Goal: Transaction & Acquisition: Purchase product/service

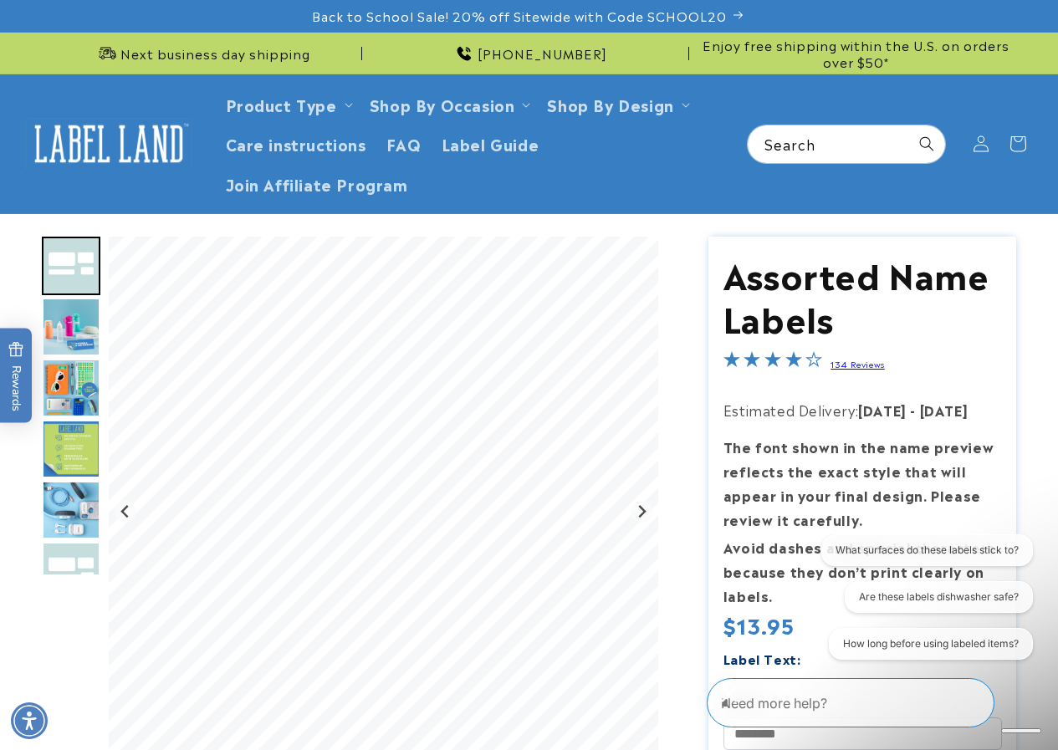
click at [84, 449] on img "Go to slide 5" at bounding box center [71, 449] width 59 height 59
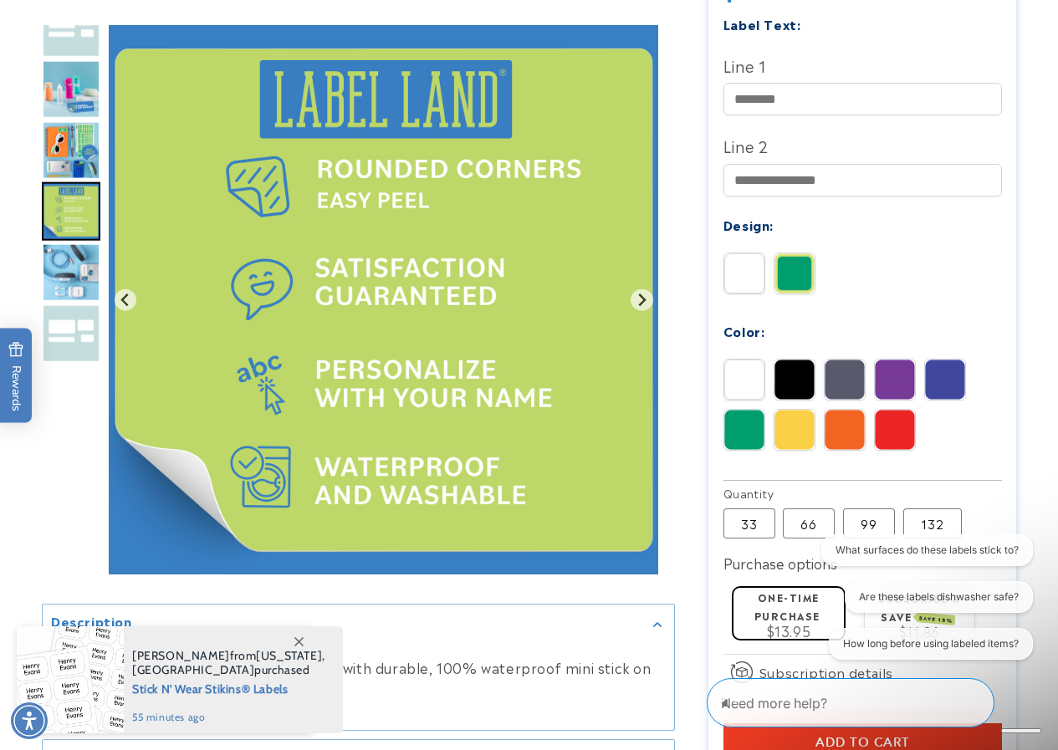
scroll to position [656, 0]
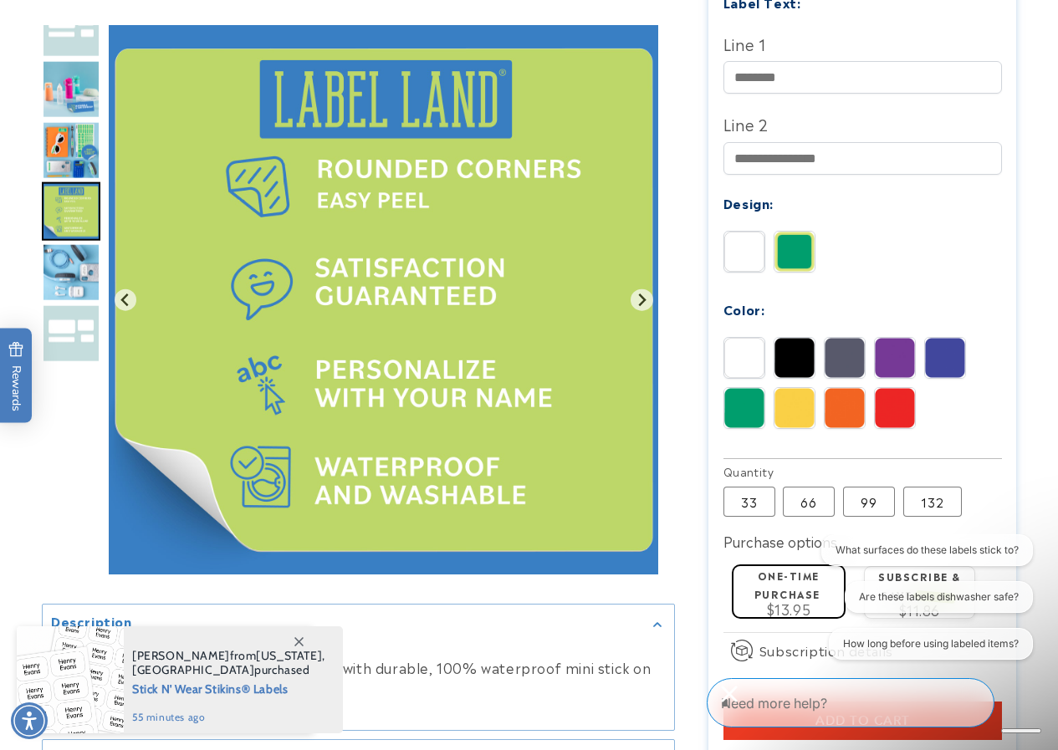
click at [305, 644] on span at bounding box center [298, 641] width 30 height 30
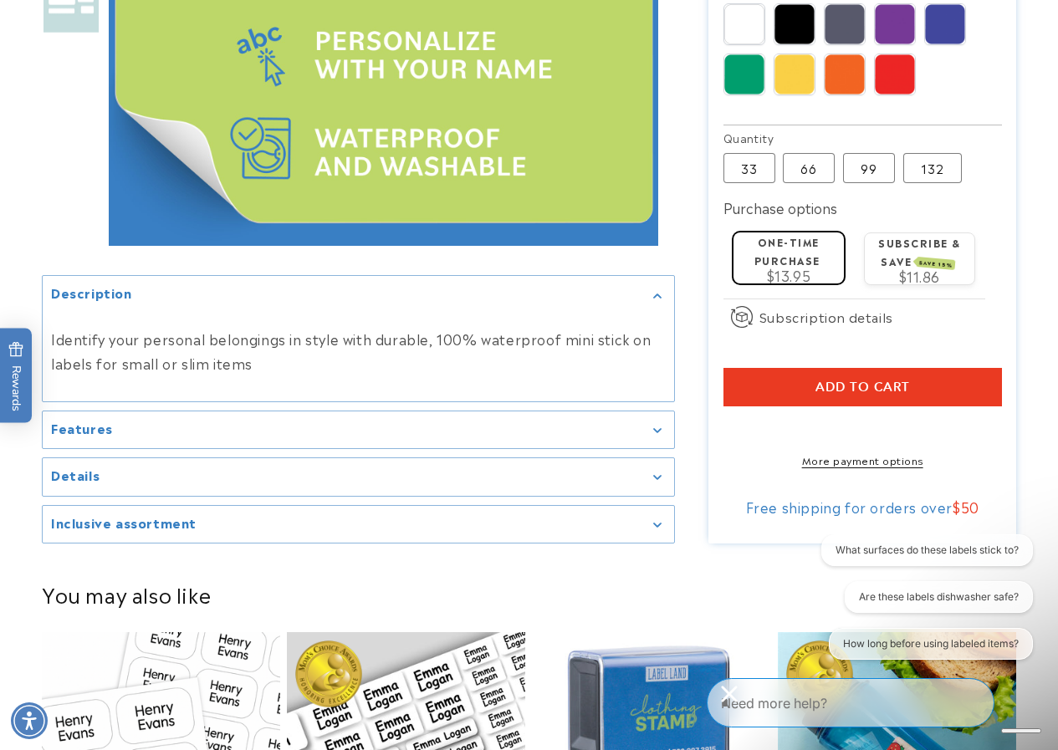
scroll to position [991, 0]
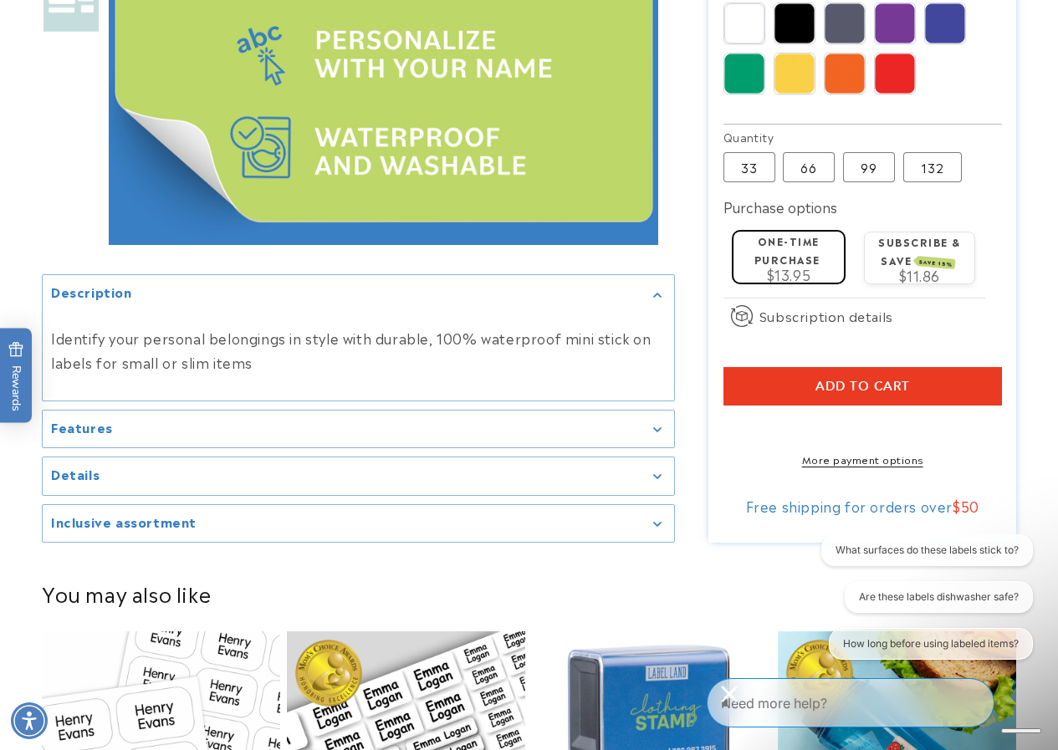
click at [594, 435] on div "Features" at bounding box center [358, 428] width 615 height 13
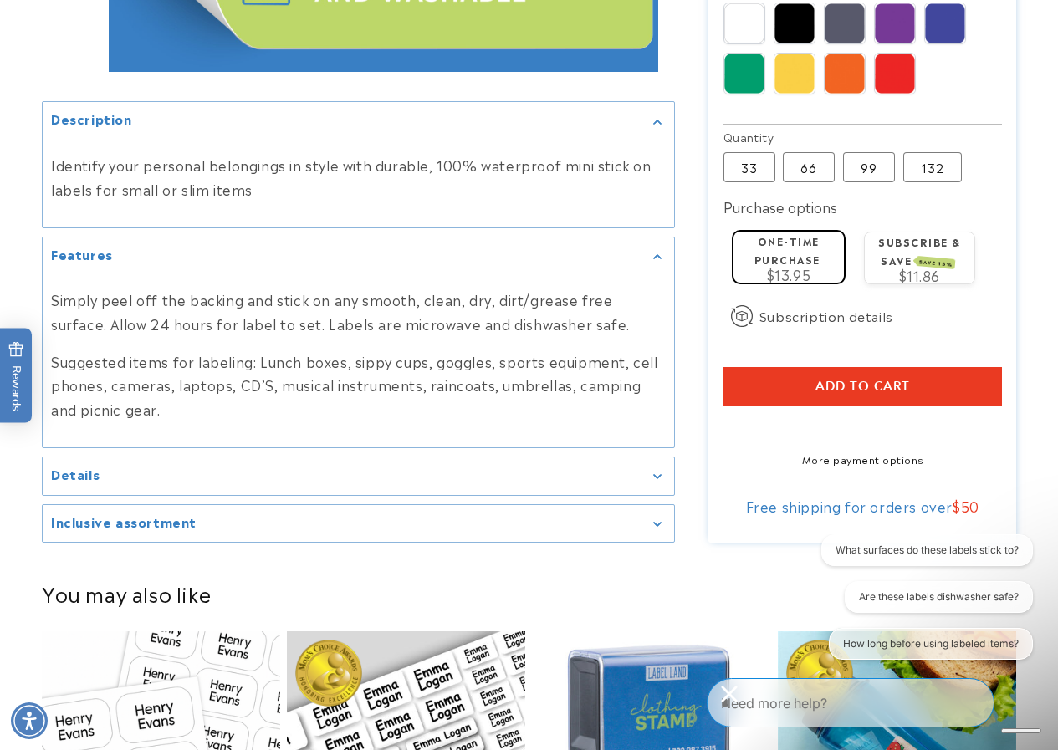
click at [578, 482] on div "Details" at bounding box center [358, 476] width 615 height 13
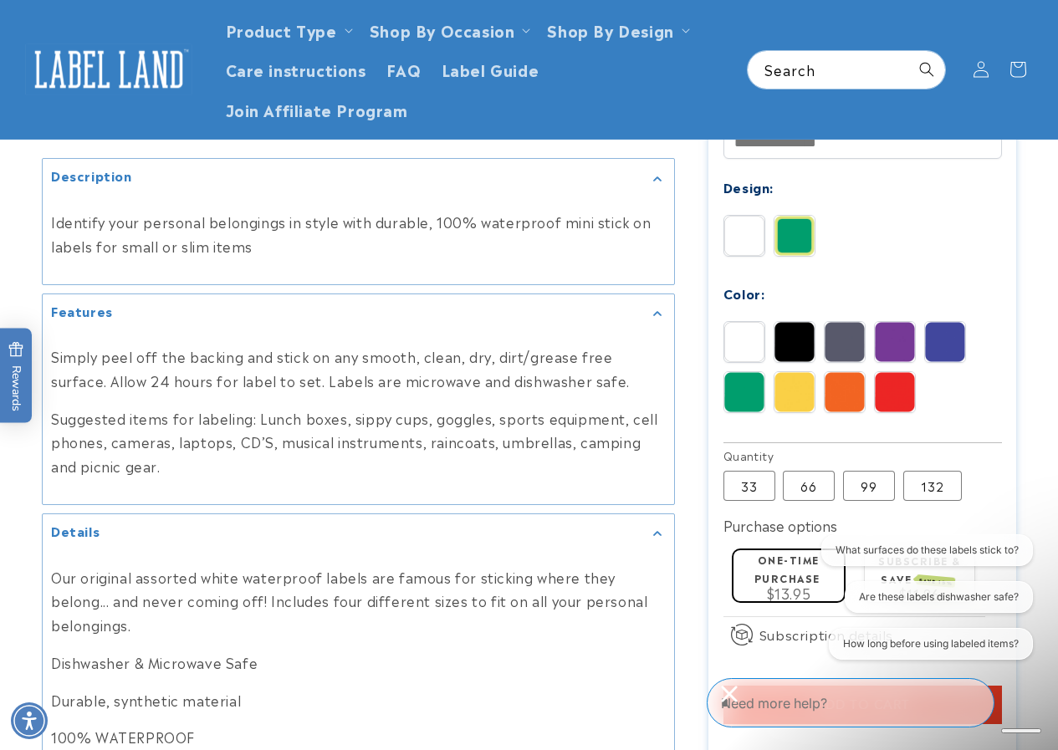
scroll to position [656, 0]
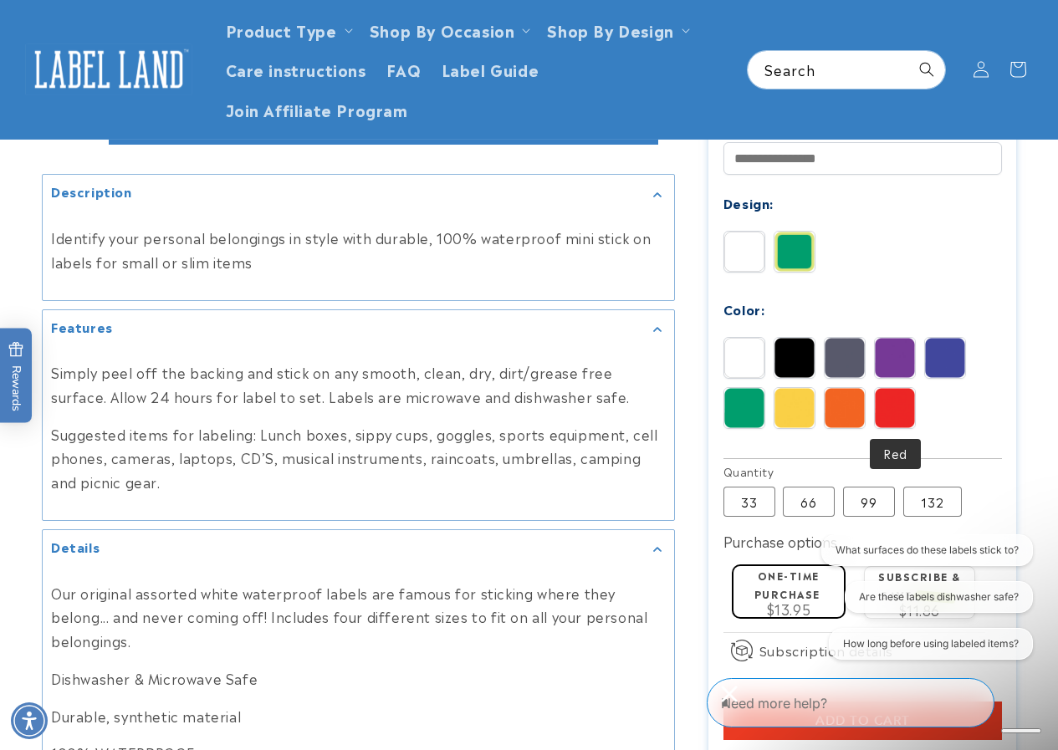
click at [889, 407] on img at bounding box center [895, 408] width 40 height 40
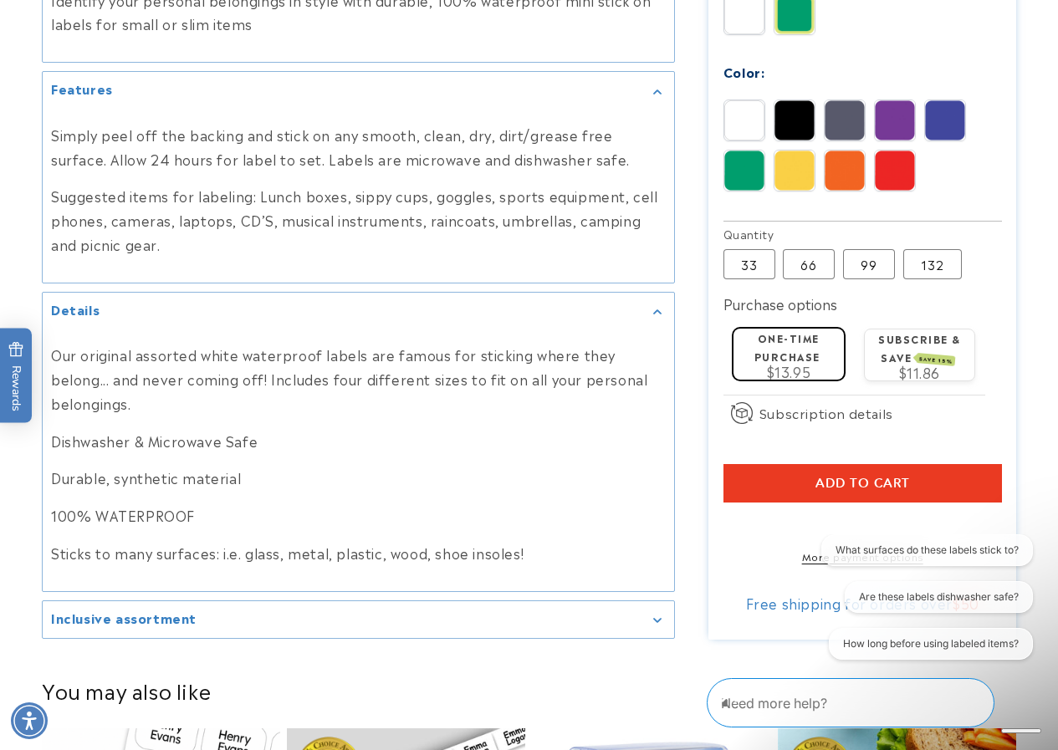
scroll to position [991, 0]
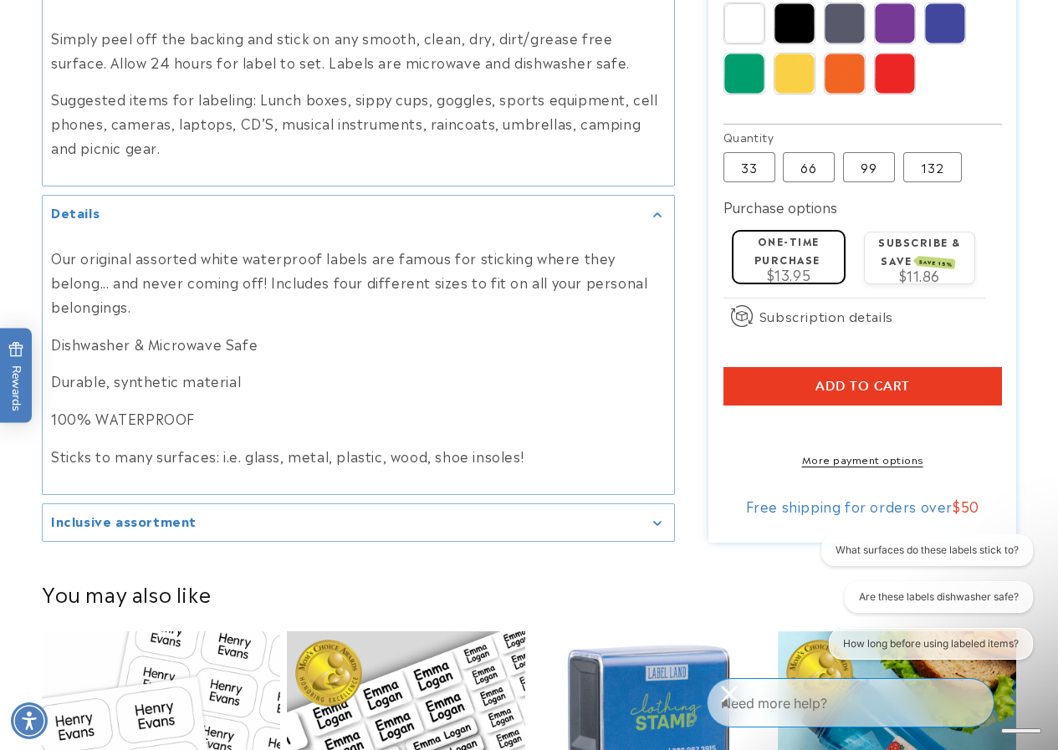
click at [873, 390] on span "Add to cart" at bounding box center [862, 386] width 94 height 15
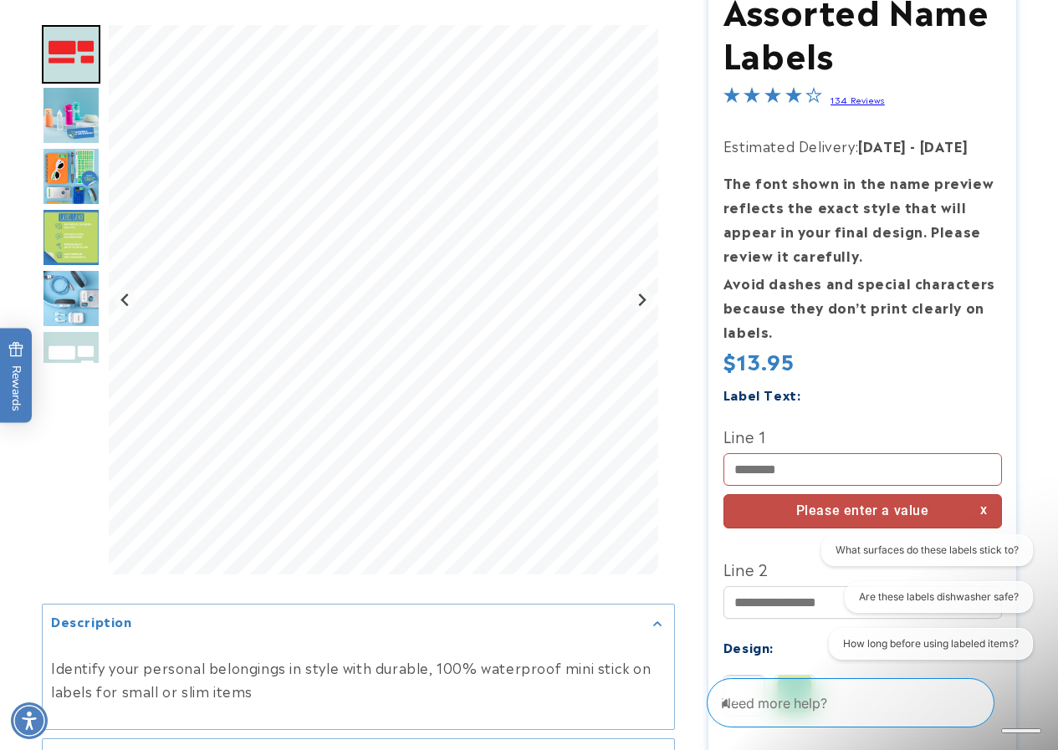
scroll to position [268, 0]
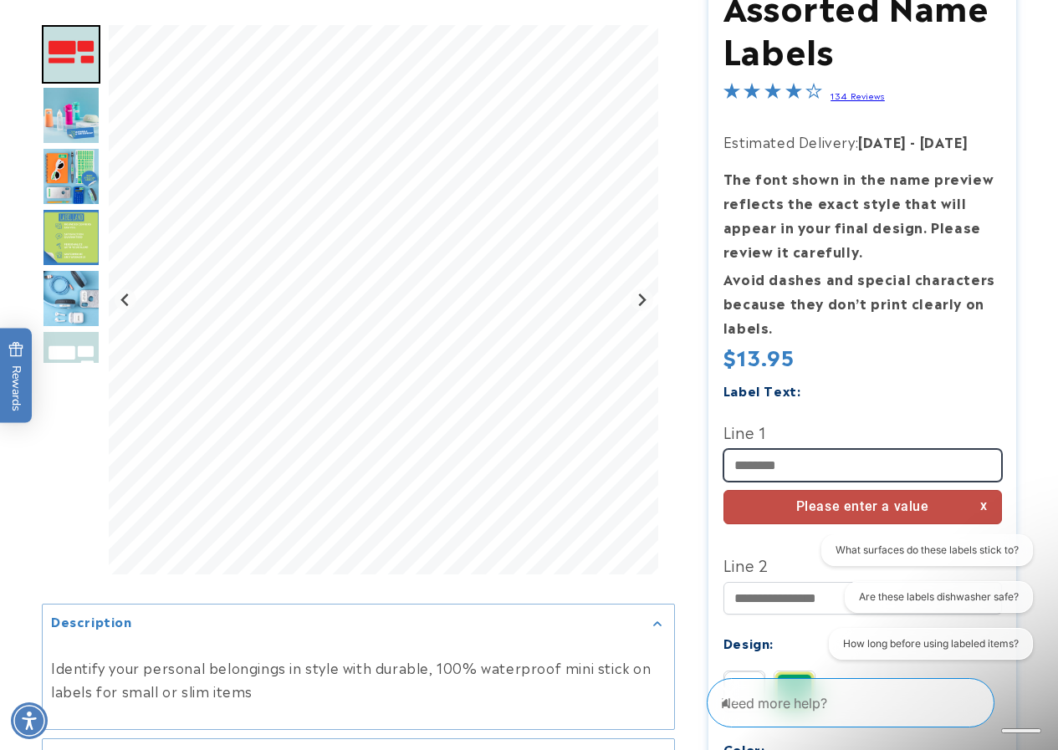
click at [809, 457] on input "Line 1" at bounding box center [862, 465] width 278 height 33
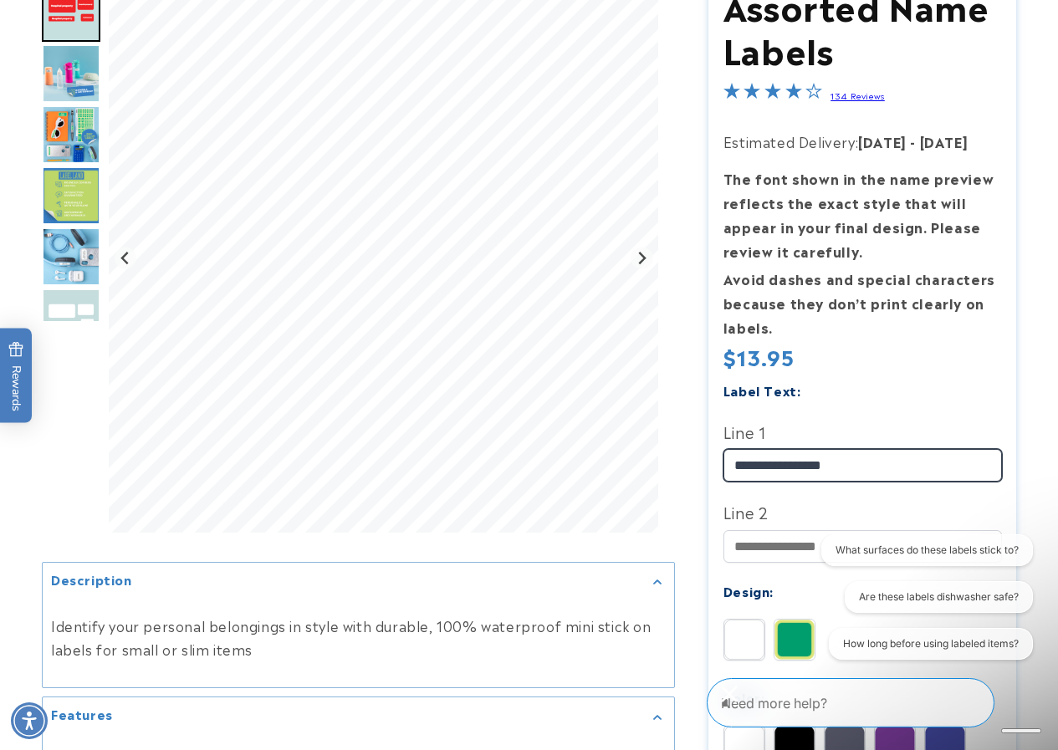
click at [740, 470] on input "**********" at bounding box center [862, 465] width 278 height 33
drag, startPoint x: 860, startPoint y: 466, endPoint x: 789, endPoint y: 470, distance: 70.4
click at [789, 470] on input "**********" at bounding box center [862, 465] width 278 height 33
type input "********"
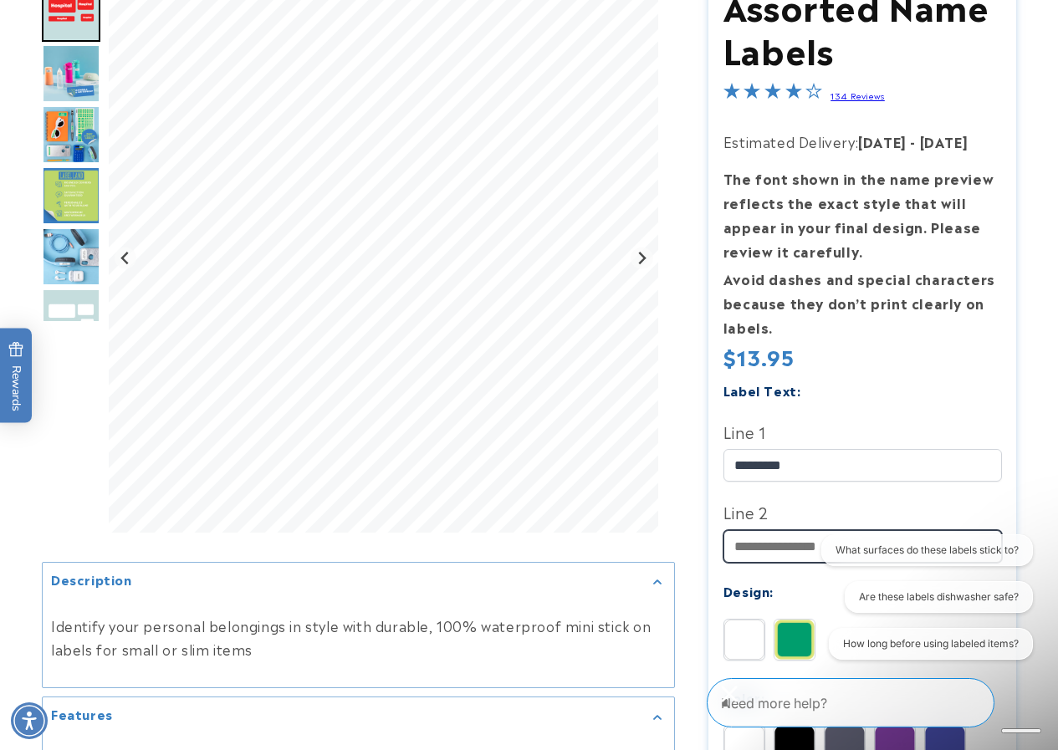
click at [749, 550] on input "Line 2" at bounding box center [862, 546] width 278 height 33
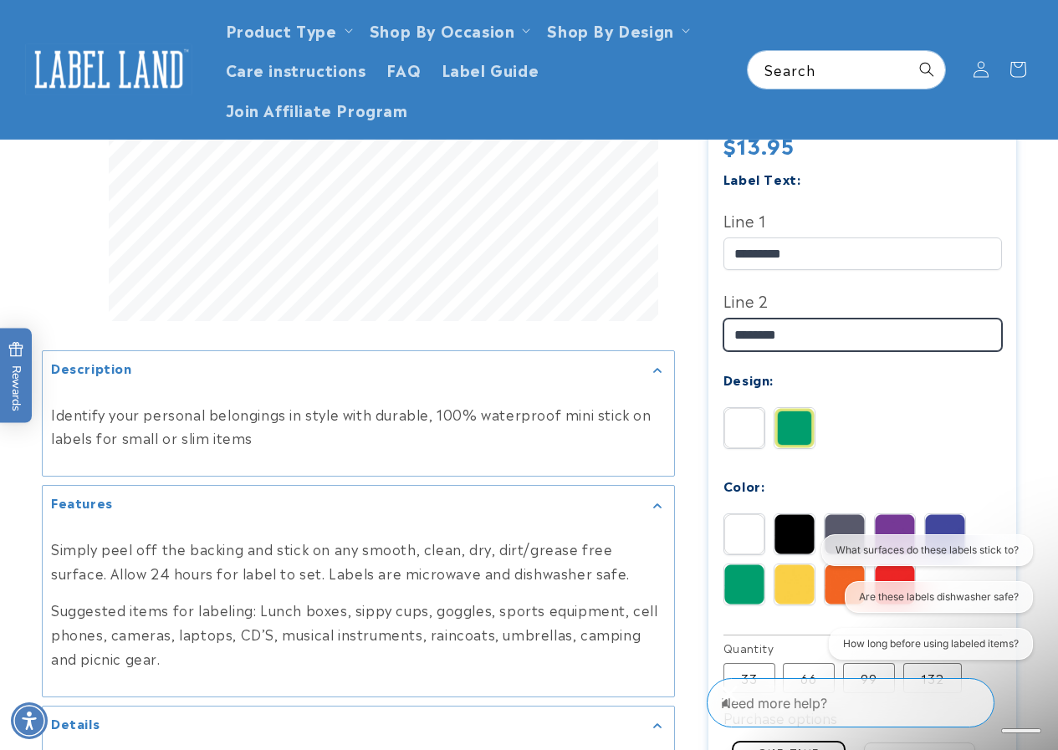
scroll to position [326, 0]
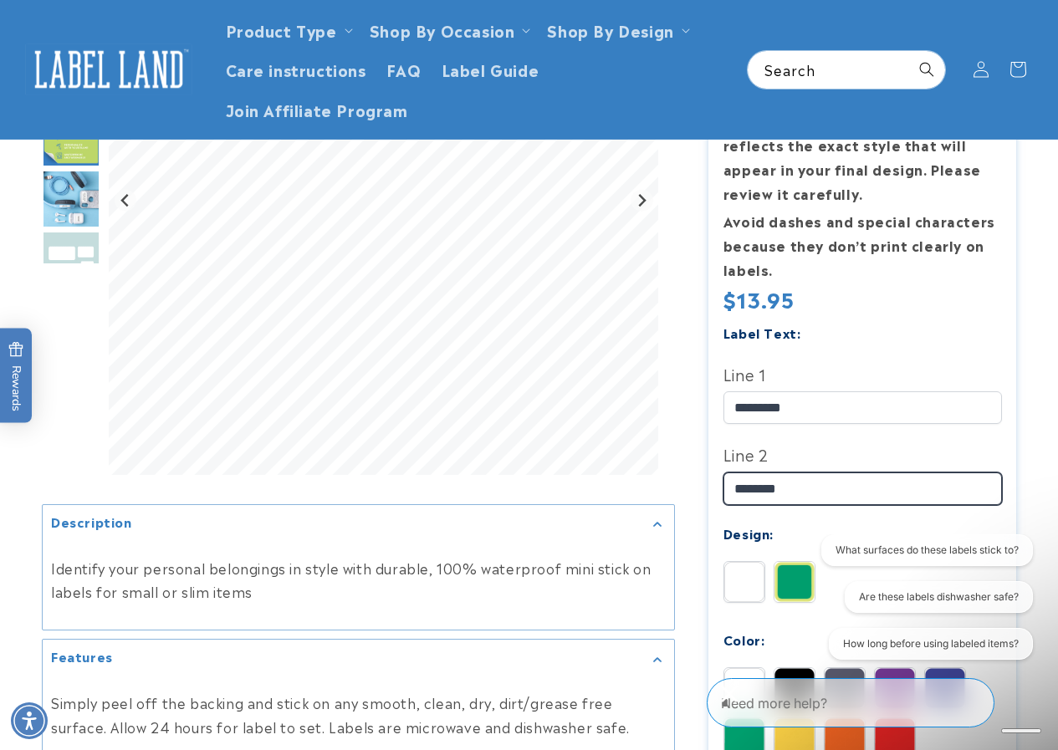
type input "********"
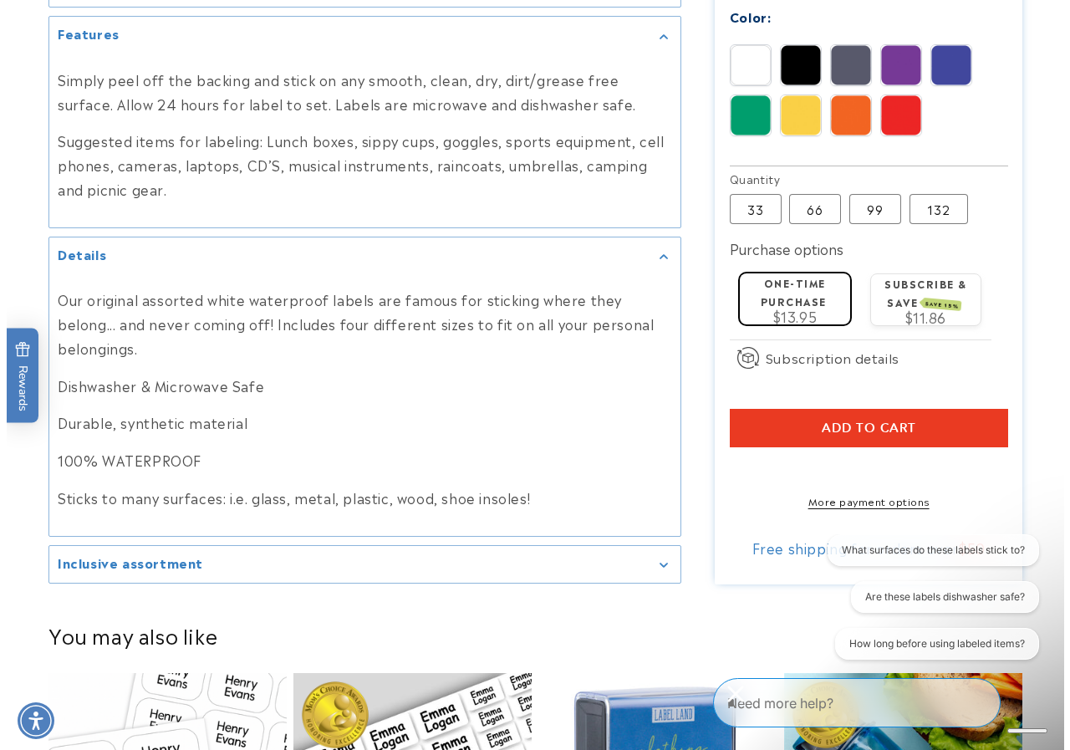
scroll to position [976, 0]
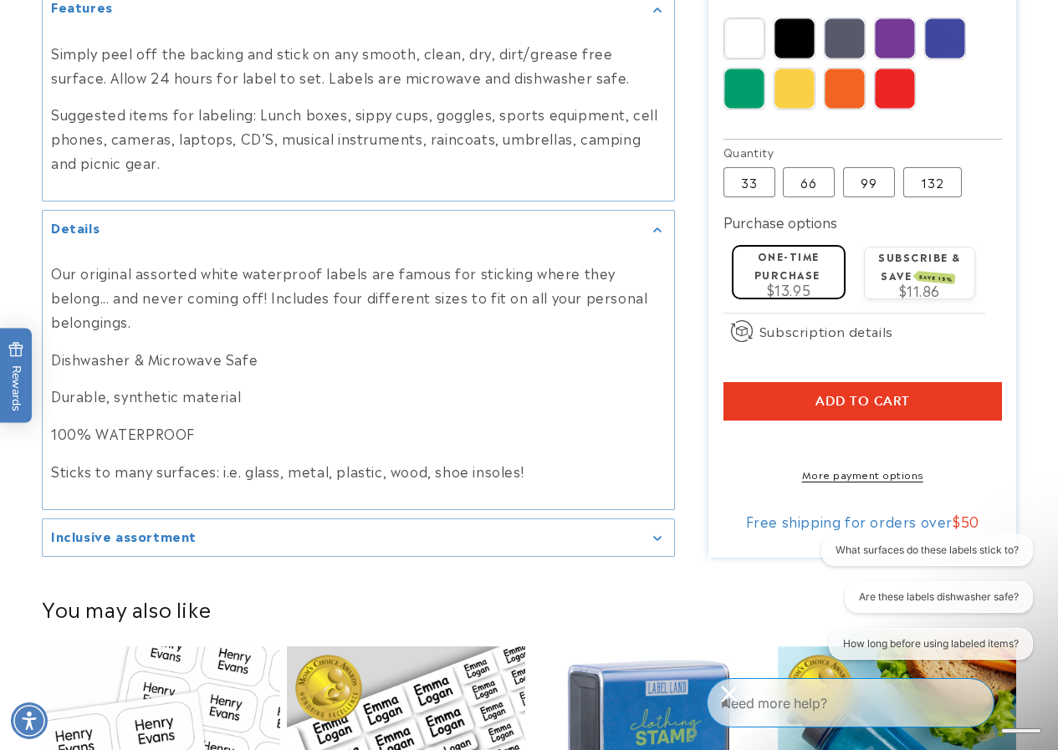
click at [842, 396] on span "Add to cart" at bounding box center [862, 401] width 94 height 15
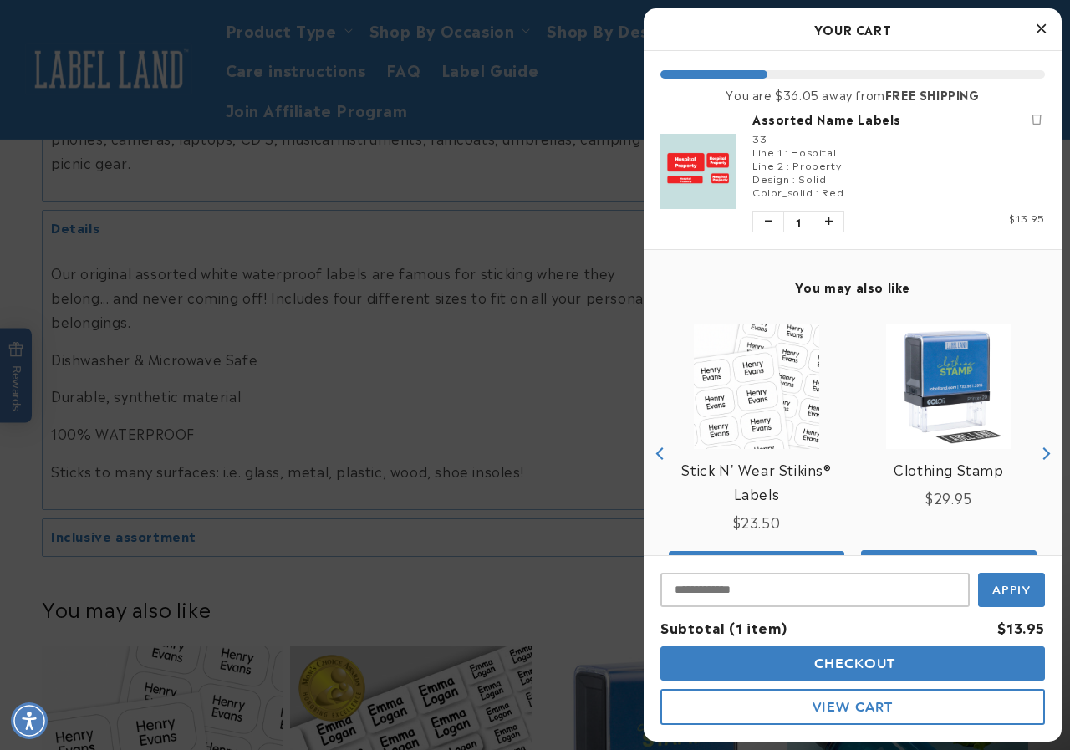
scroll to position [84, 0]
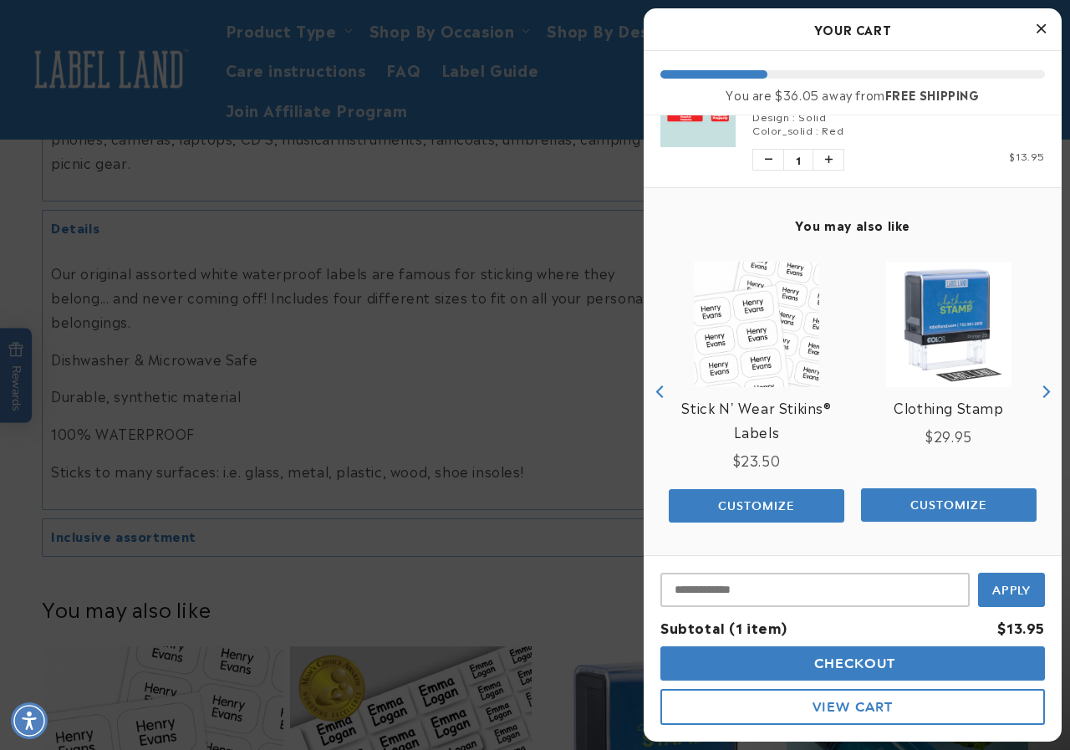
drag, startPoint x: 839, startPoint y: 672, endPoint x: 857, endPoint y: 666, distance: 18.8
click at [857, 666] on span "Checkout" at bounding box center [853, 664] width 86 height 16
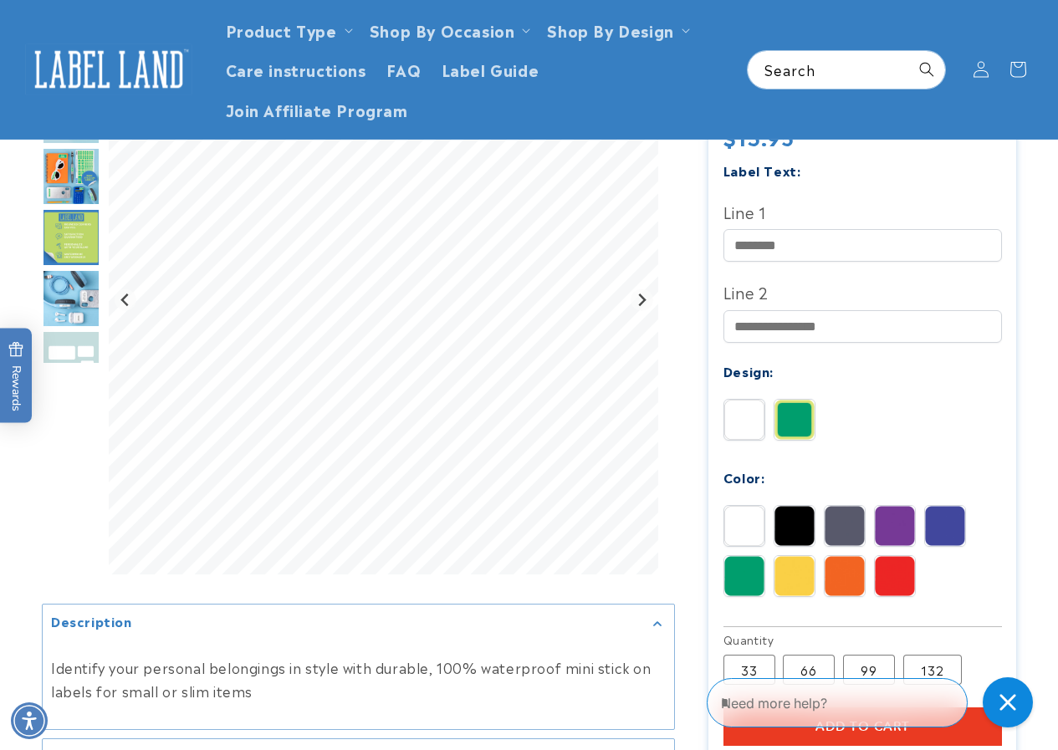
scroll to position [474, 0]
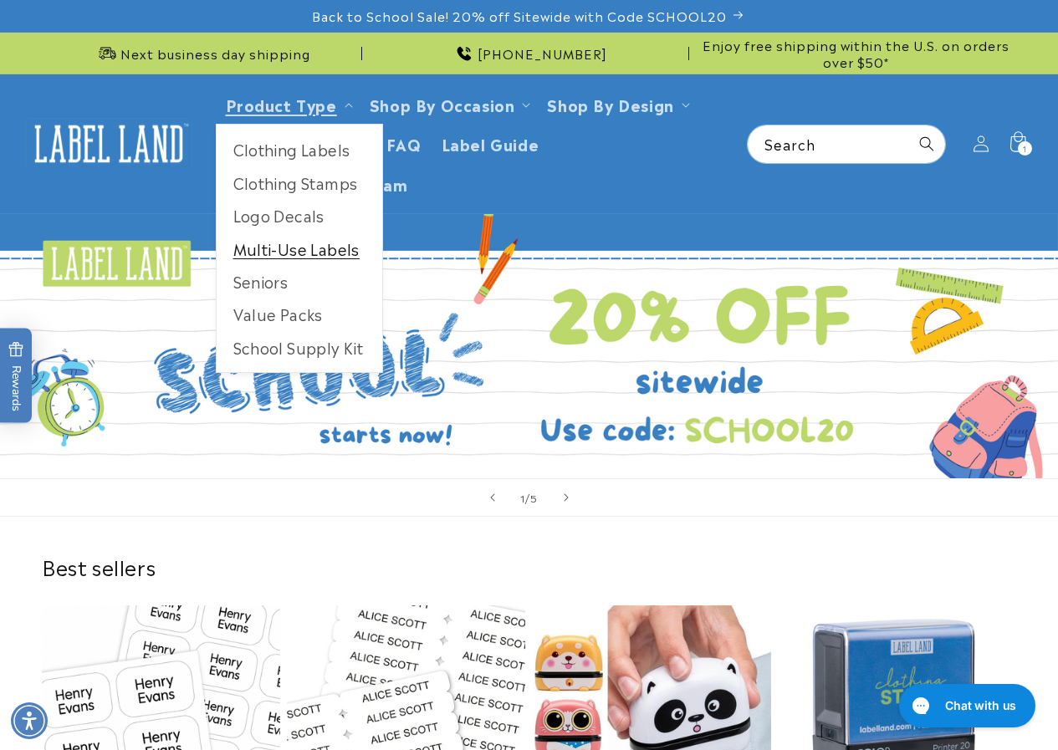
click at [324, 243] on link "Multi-Use Labels" at bounding box center [300, 248] width 166 height 33
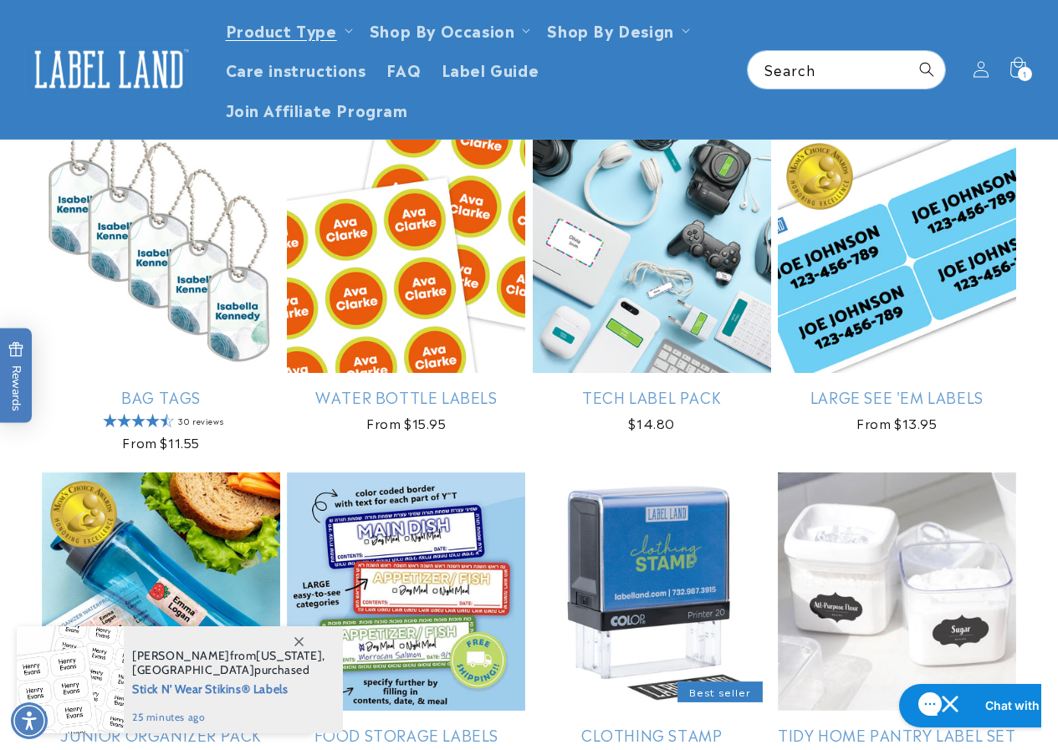
scroll to position [1254, 0]
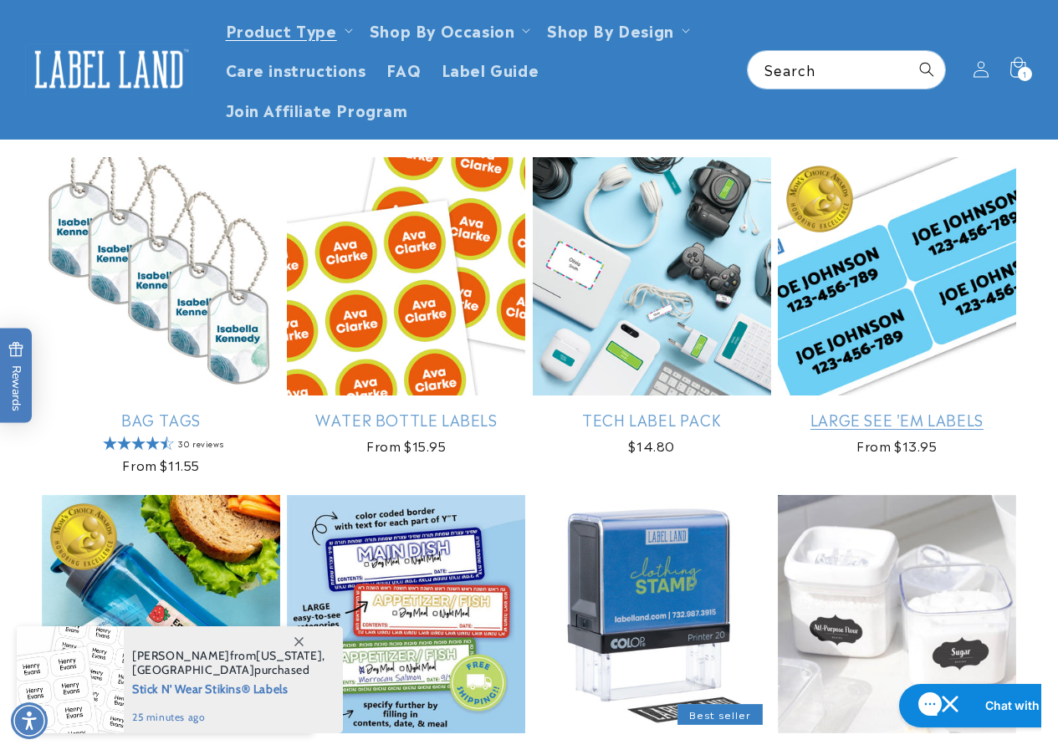
click at [975, 414] on link "Large See 'em Labels" at bounding box center [897, 419] width 238 height 19
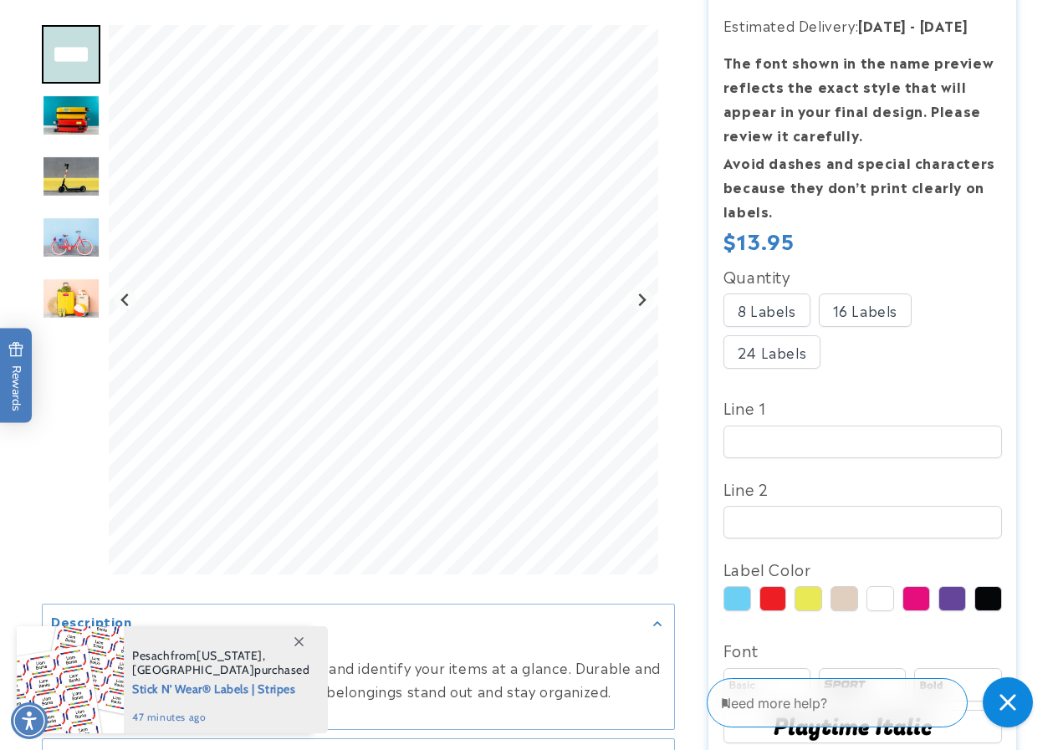
scroll to position [418, 0]
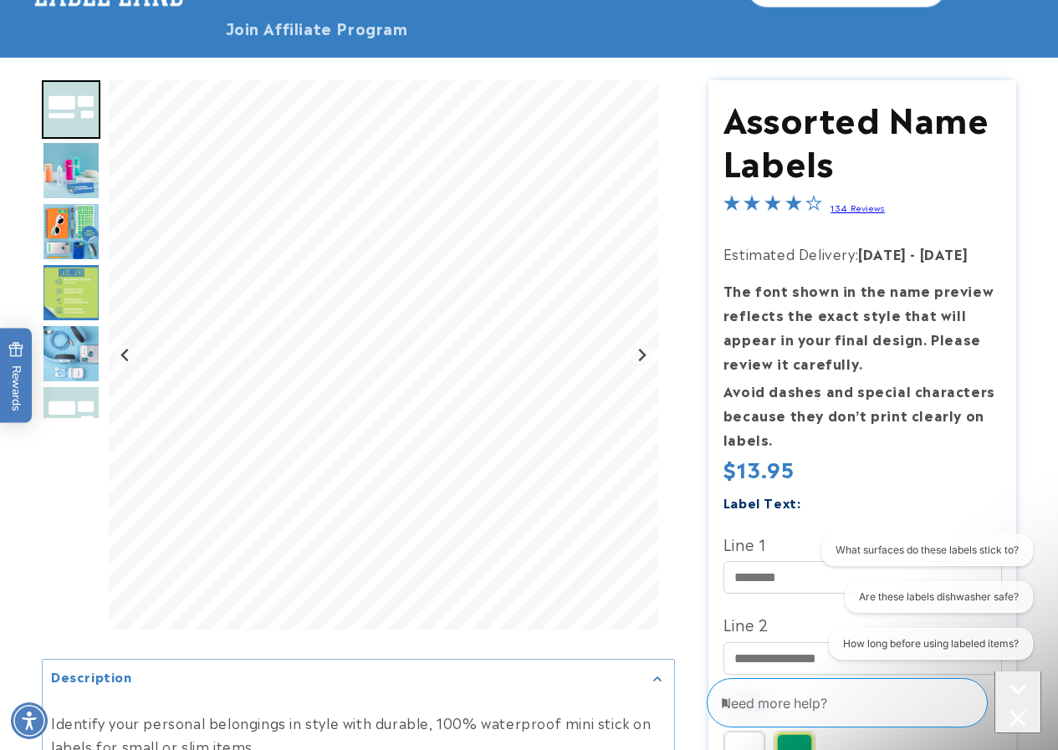
scroll to position [167, 0]
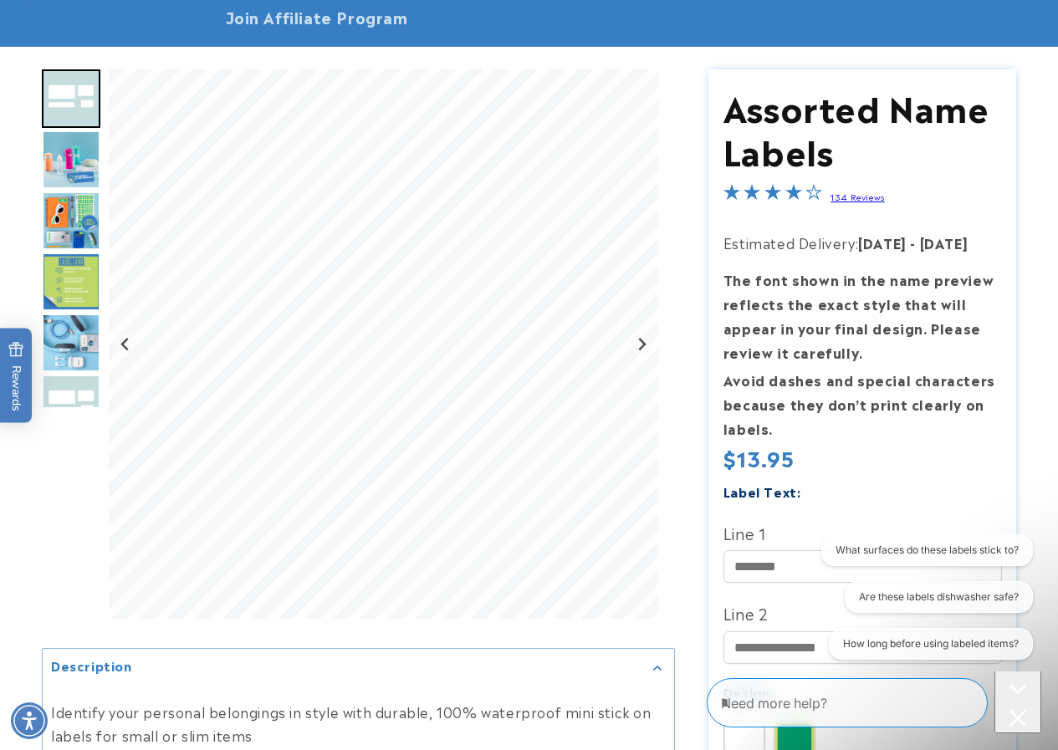
click at [1018, 710] on div "Close conversation starters" at bounding box center [1017, 720] width 33 height 21
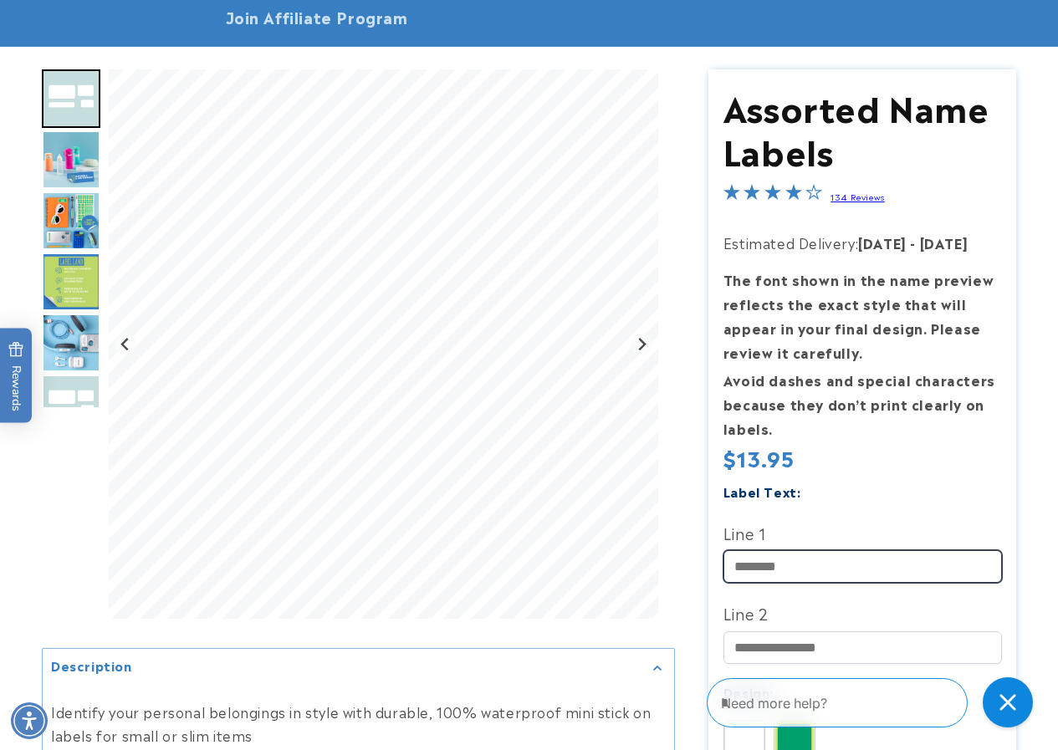
click at [799, 573] on input "Line 1" at bounding box center [862, 566] width 278 height 33
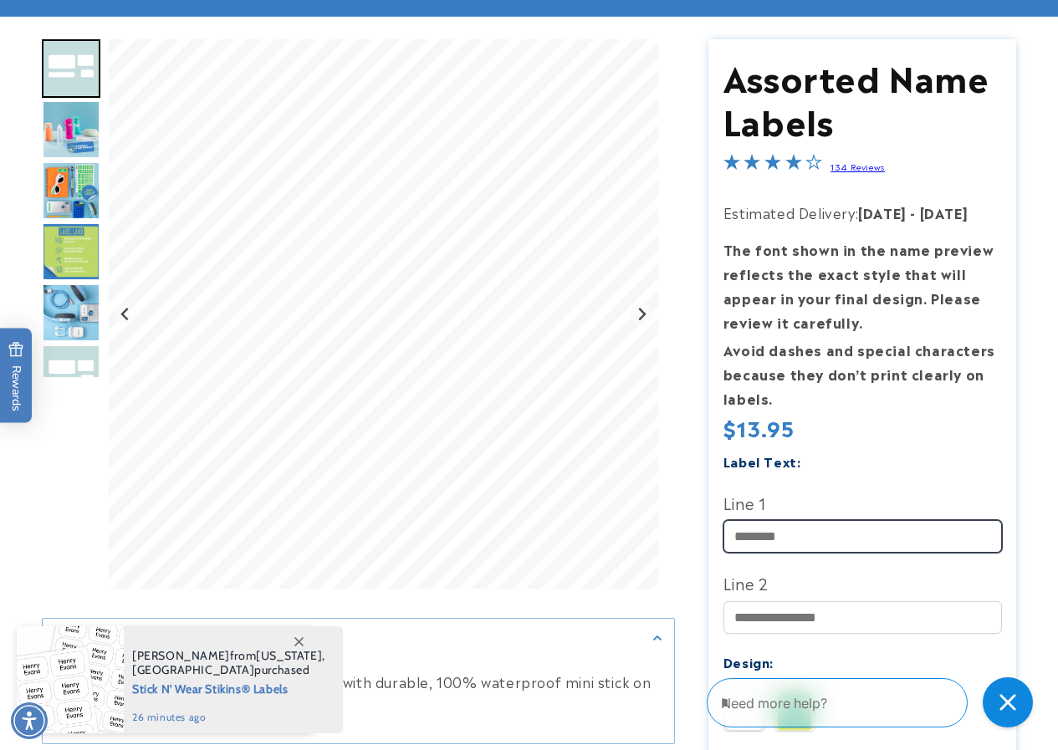
scroll to position [251, 0]
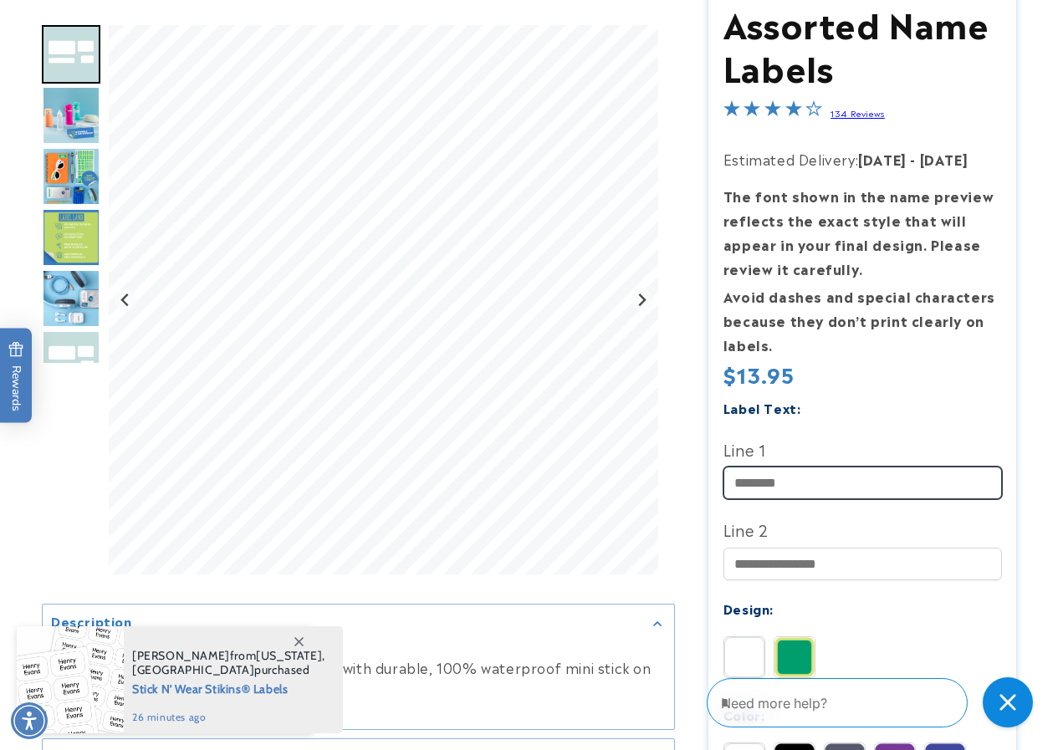
type input "*"
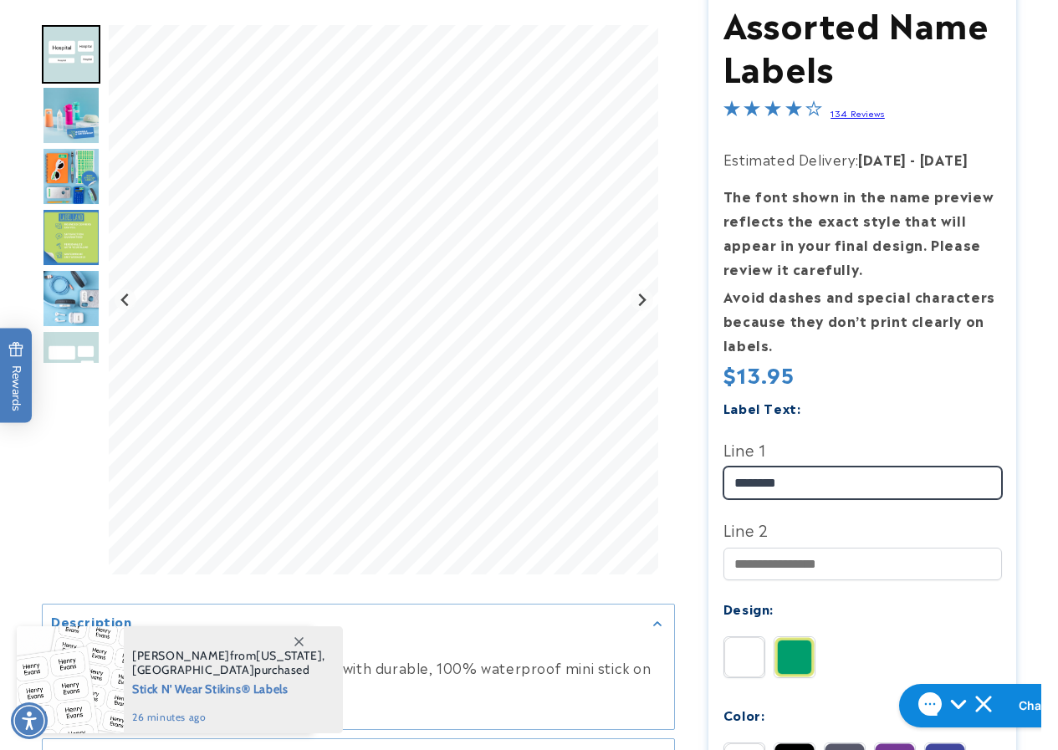
type input "********"
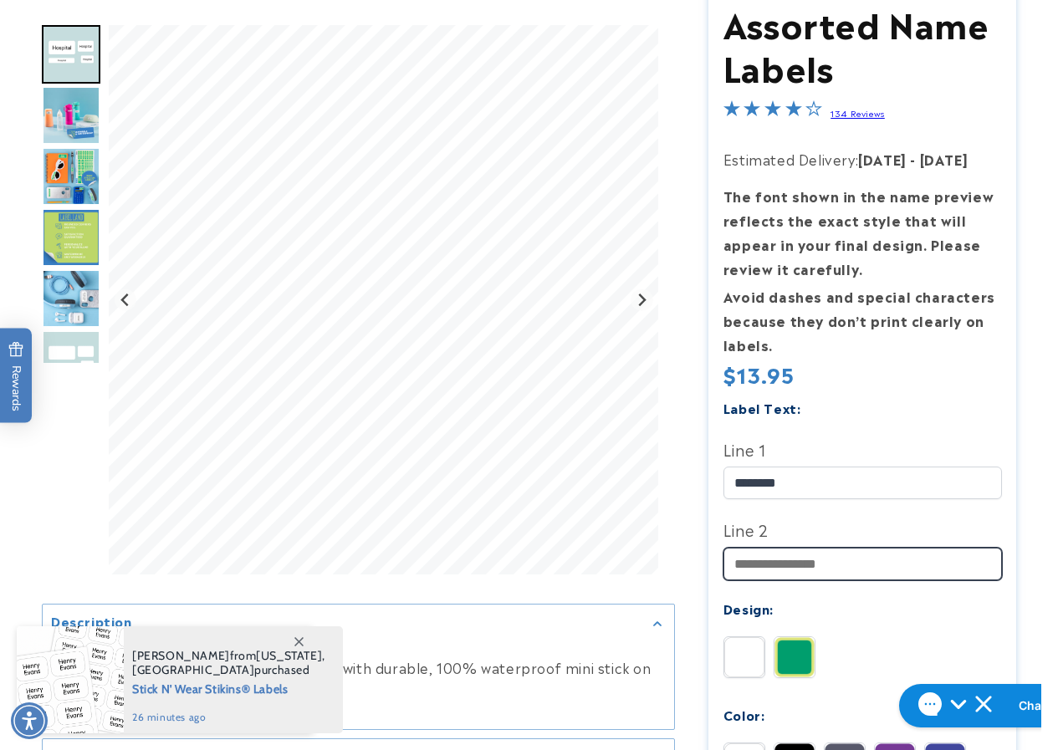
click at [759, 567] on input "Line 2" at bounding box center [862, 564] width 278 height 33
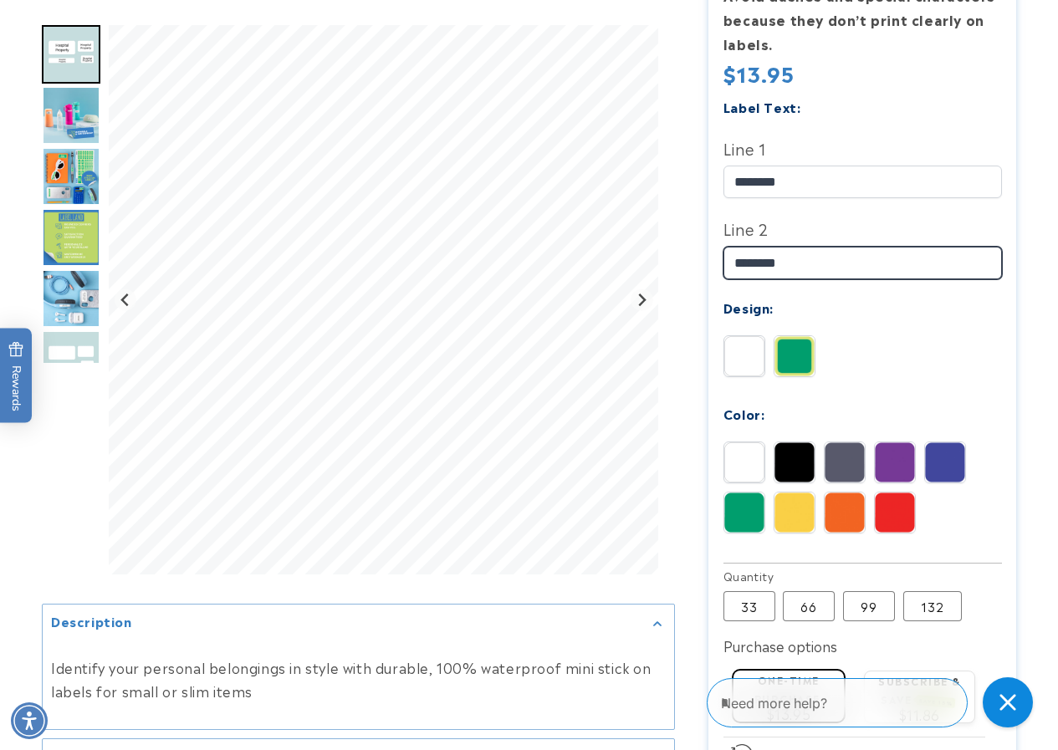
scroll to position [585, 0]
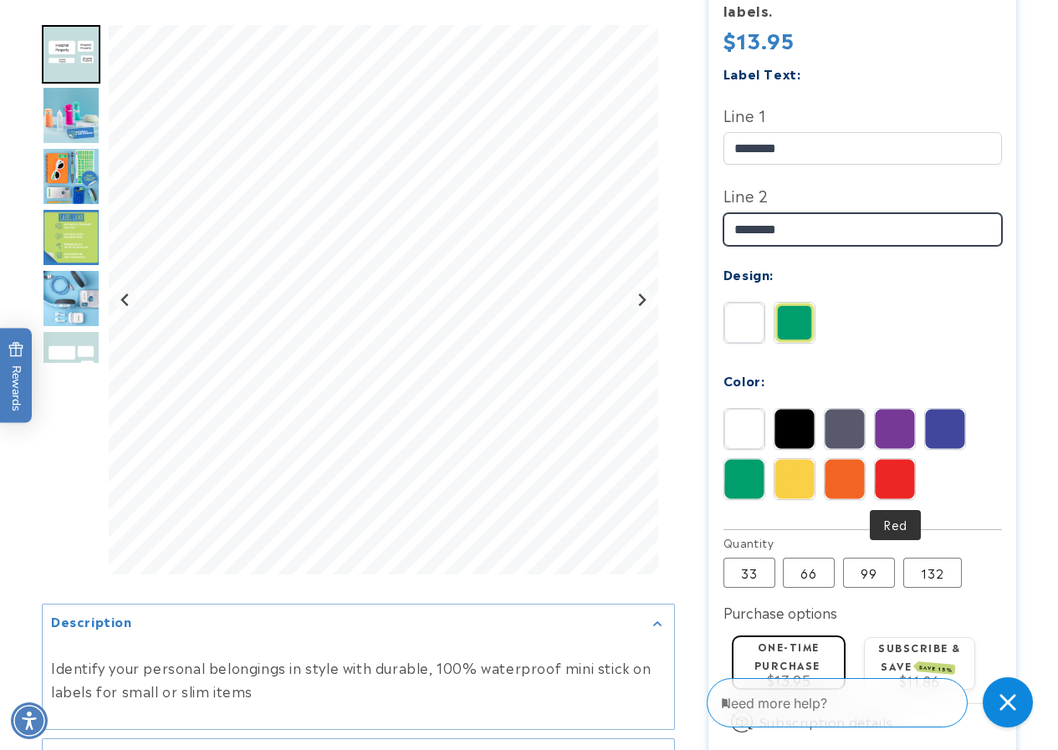
type input "********"
click at [896, 483] on img at bounding box center [895, 479] width 40 height 40
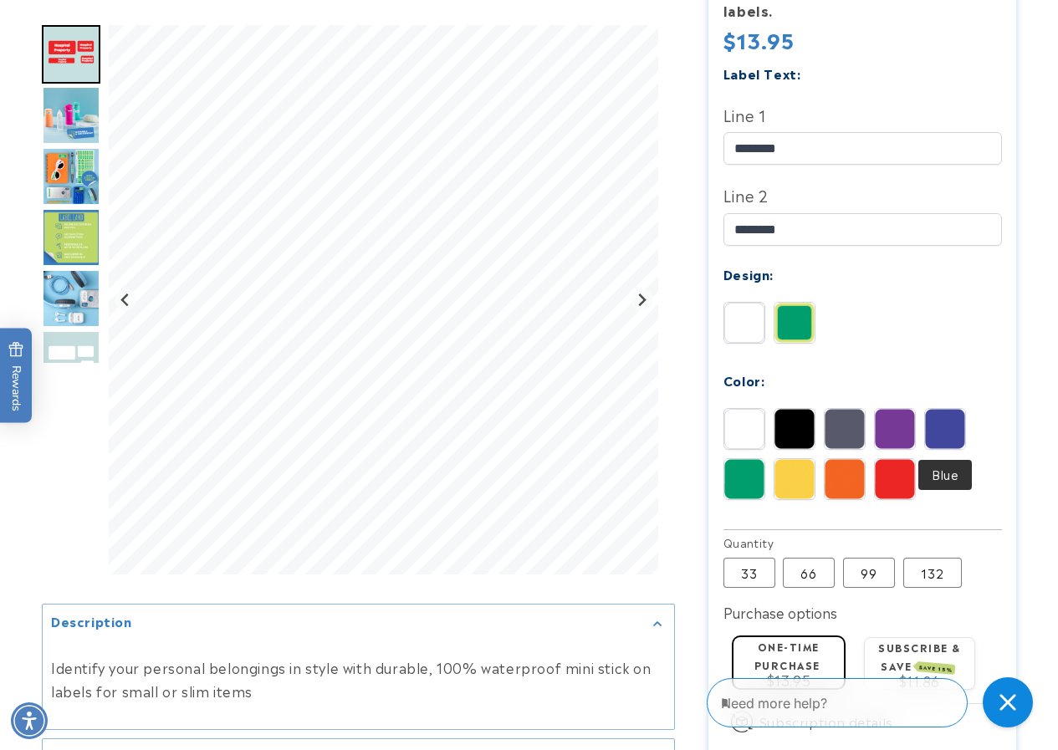
click at [930, 436] on img at bounding box center [945, 429] width 40 height 40
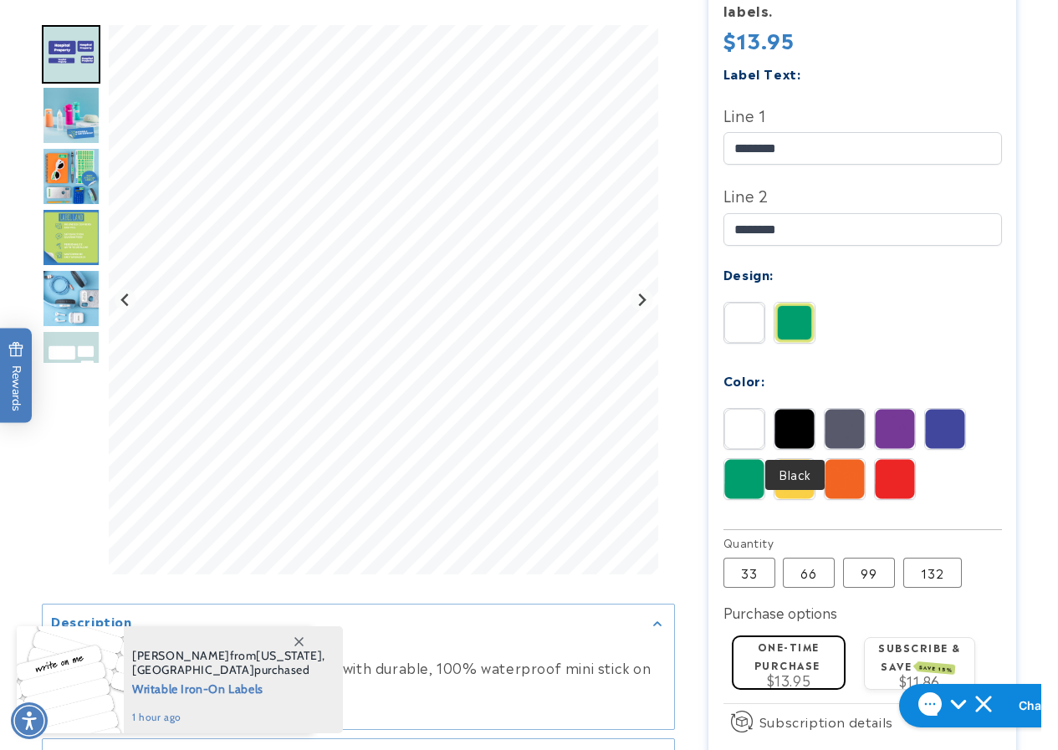
click at [791, 428] on img at bounding box center [794, 429] width 40 height 40
